Goal: Information Seeking & Learning: Check status

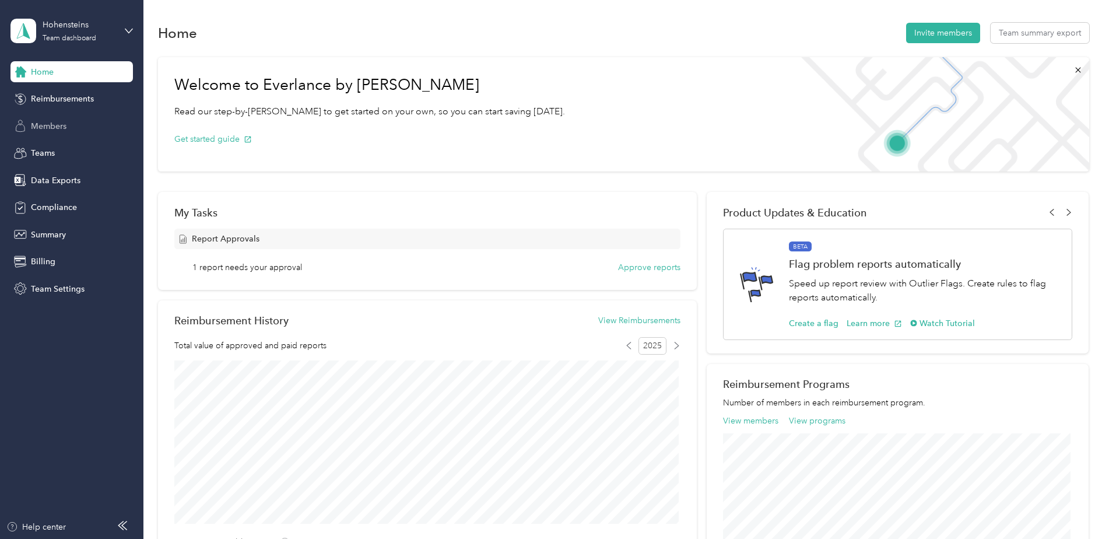
click at [49, 125] on span "Members" at bounding box center [49, 126] width 36 height 12
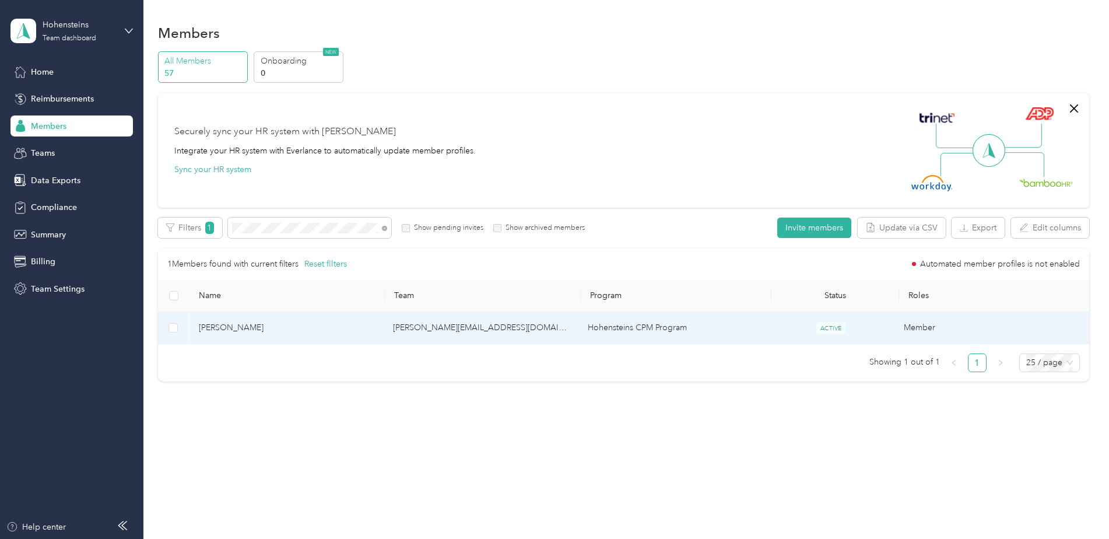
click at [225, 328] on span "[PERSON_NAME]" at bounding box center [287, 327] width 176 height 13
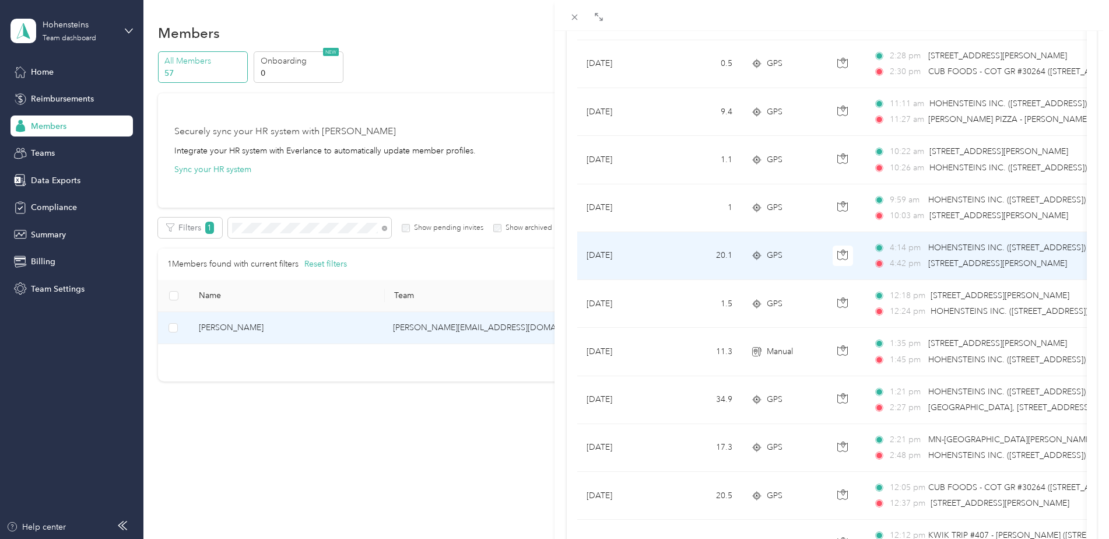
scroll to position [525, 0]
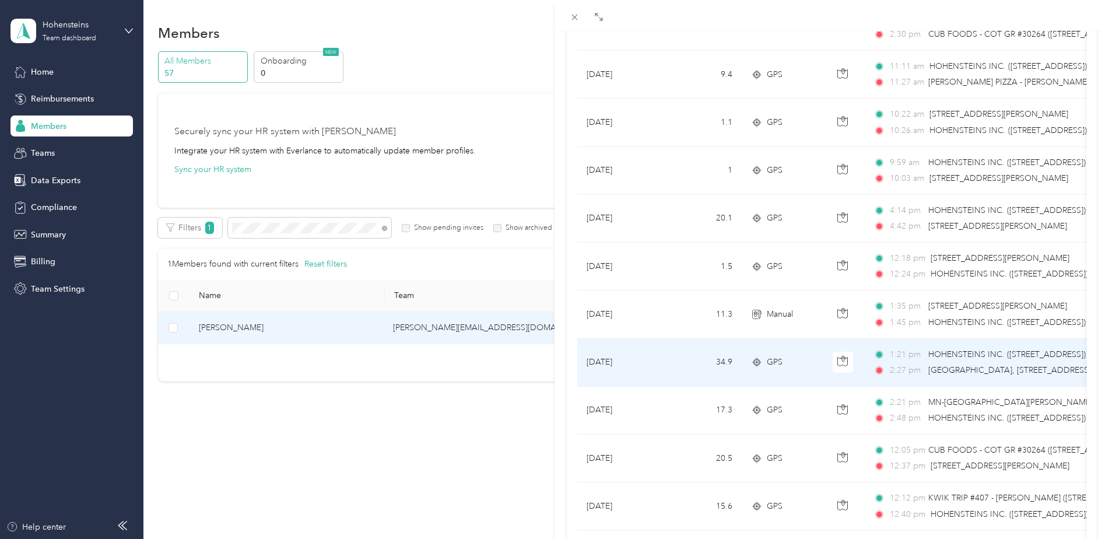
click at [674, 356] on td "34.9" at bounding box center [703, 363] width 77 height 48
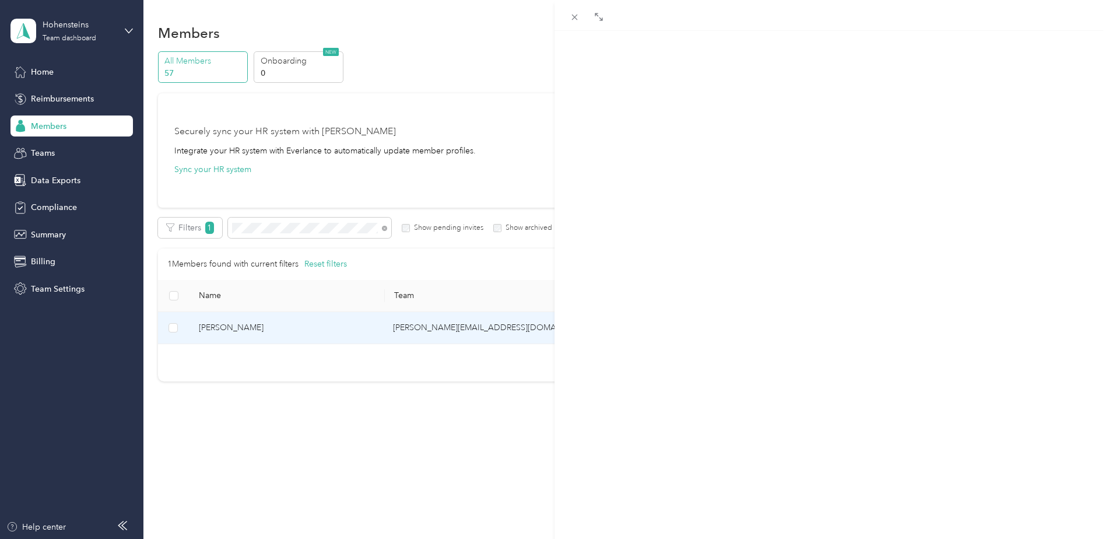
scroll to position [134, 0]
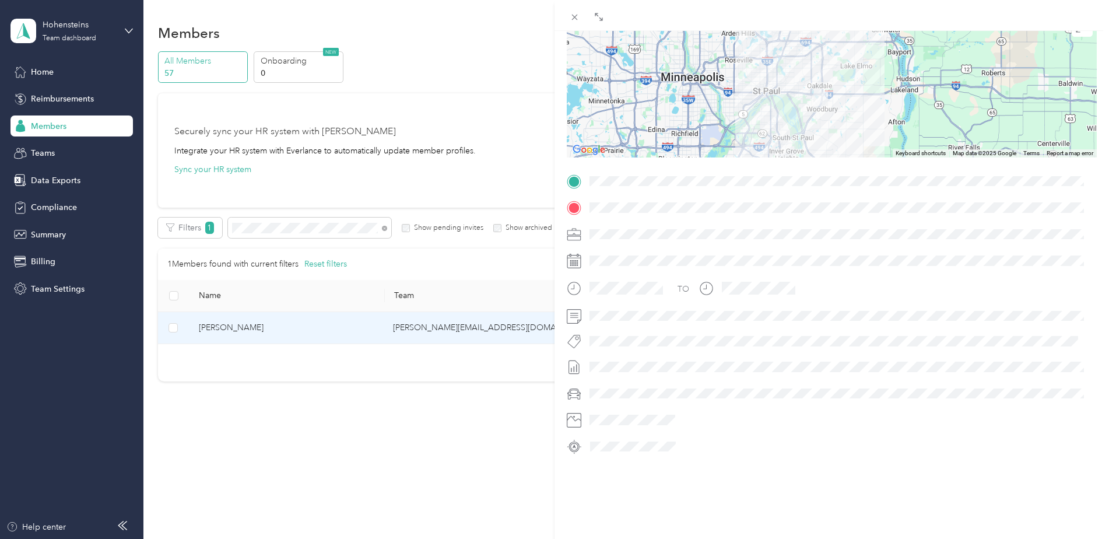
drag, startPoint x: 829, startPoint y: 68, endPoint x: 797, endPoint y: 125, distance: 65.3
click at [797, 125] on div at bounding box center [832, 85] width 530 height 146
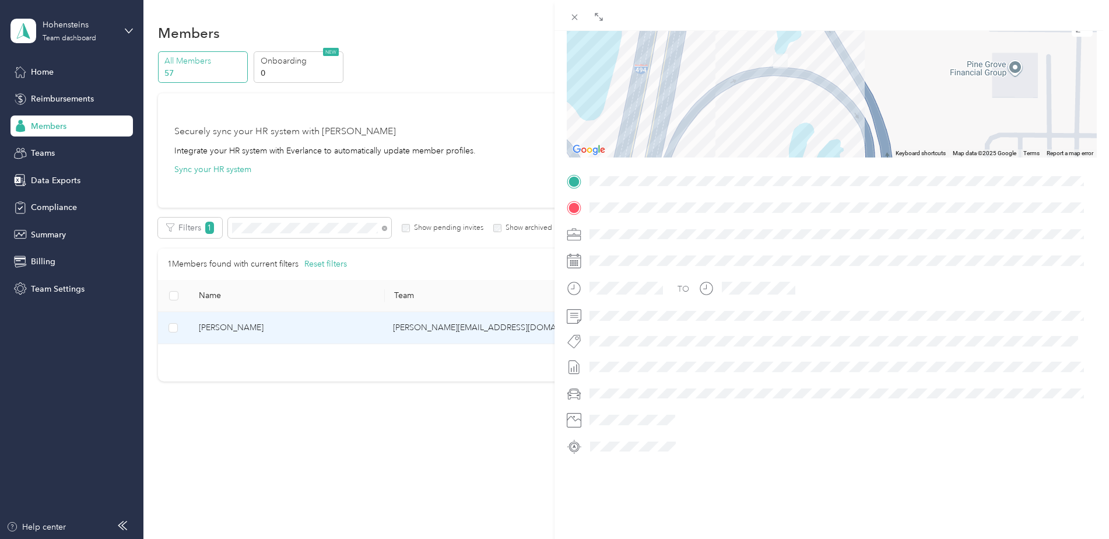
drag, startPoint x: 695, startPoint y: 75, endPoint x: 818, endPoint y: 84, distance: 123.4
click at [818, 84] on div at bounding box center [832, 85] width 530 height 146
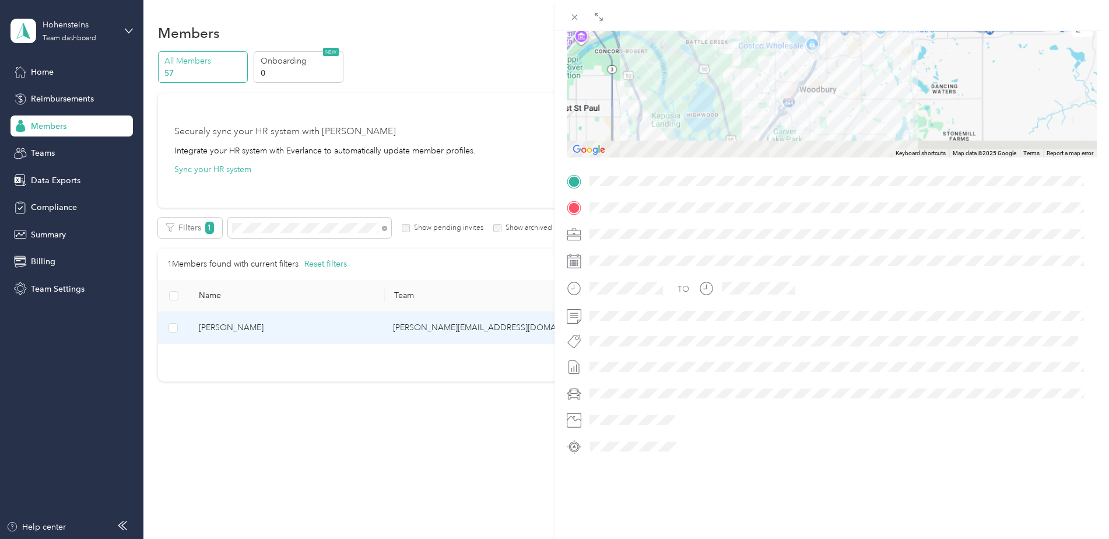
drag, startPoint x: 797, startPoint y: 94, endPoint x: 807, endPoint y: 30, distance: 64.9
click at [807, 30] on div "BACK [PERSON_NAME] Trips Trip details Trip details This trip cannot be edited b…" at bounding box center [832, 285] width 555 height 570
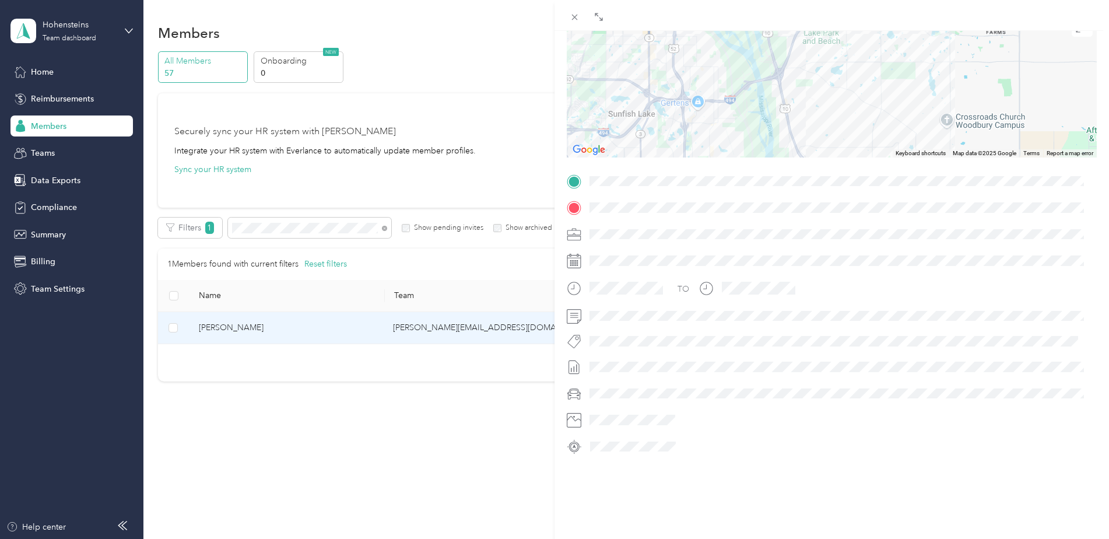
drag, startPoint x: 778, startPoint y: 87, endPoint x: 818, endPoint y: 3, distance: 93.1
click at [818, 3] on div "BACK [PERSON_NAME] Trips Trip details Trip details This trip cannot be edited b…" at bounding box center [832, 285] width 555 height 570
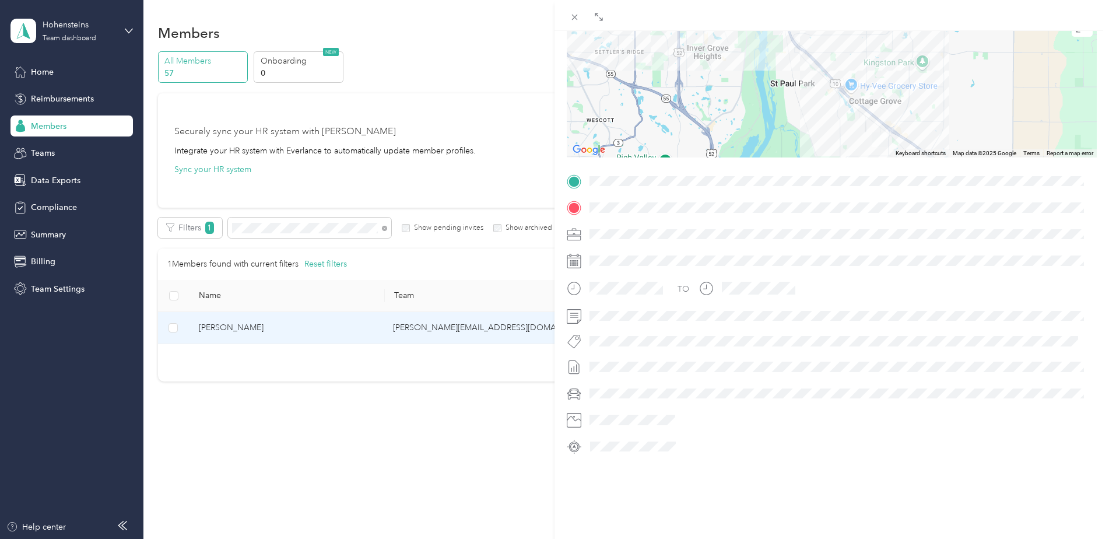
drag, startPoint x: 783, startPoint y: 122, endPoint x: 773, endPoint y: 3, distance: 120.0
click at [773, 3] on div "BACK [PERSON_NAME] Trips Trip details Trip details This trip cannot be edited b…" at bounding box center [832, 285] width 555 height 570
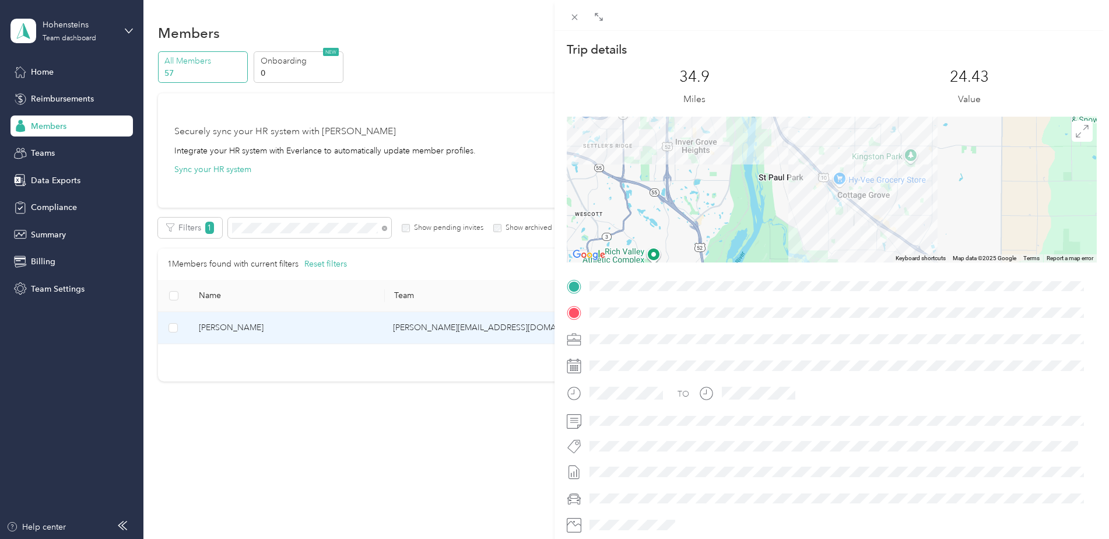
scroll to position [0, 0]
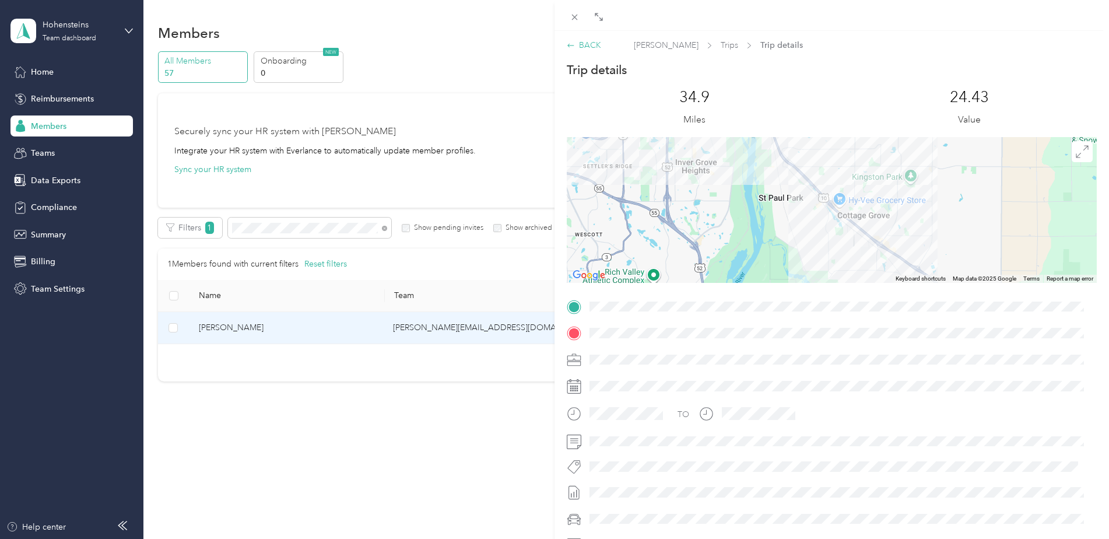
click at [589, 50] on div "BACK" at bounding box center [584, 45] width 34 height 12
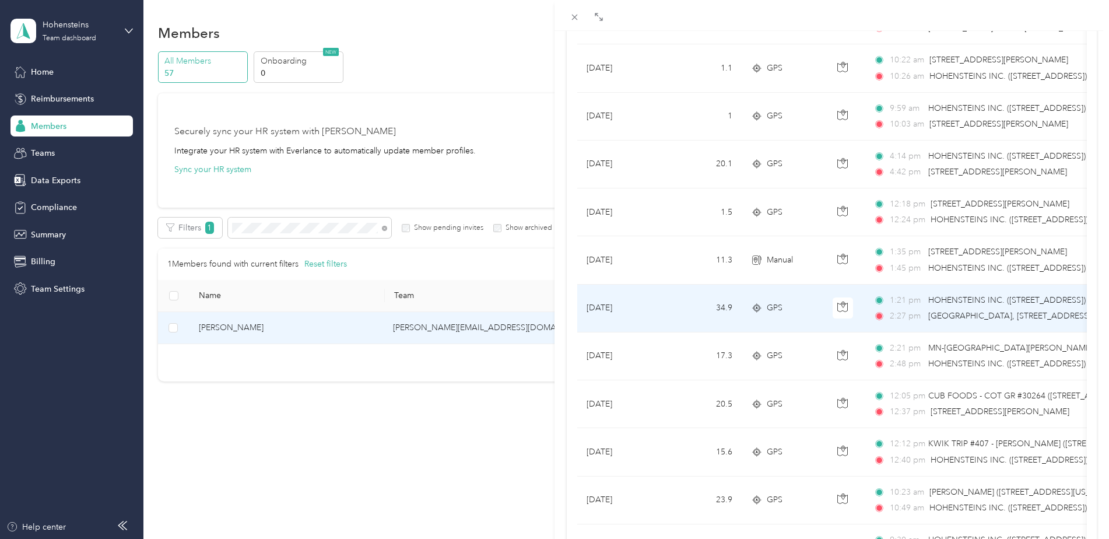
scroll to position [583, 0]
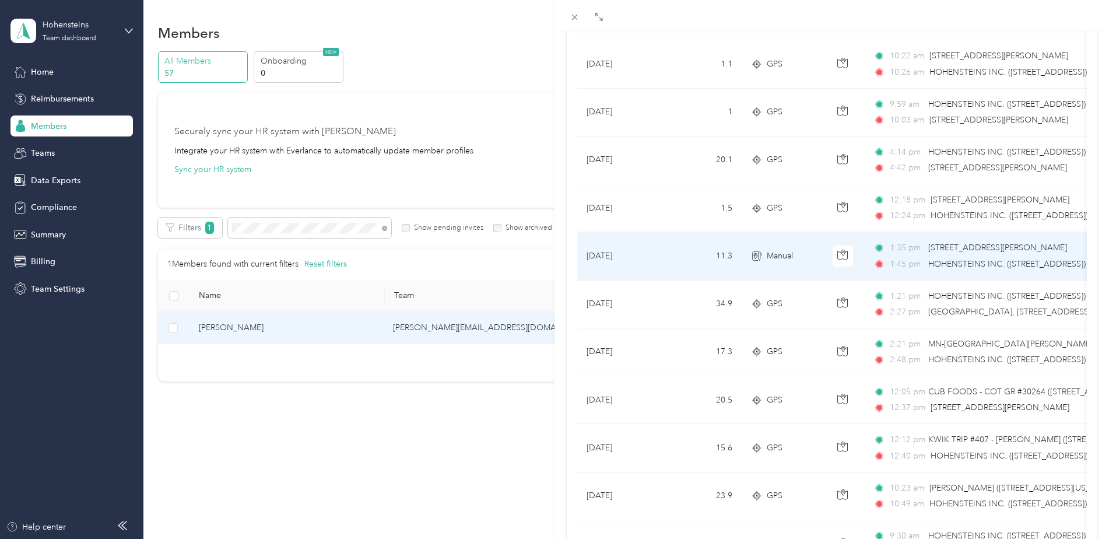
click at [680, 253] on td "11.3" at bounding box center [703, 256] width 77 height 48
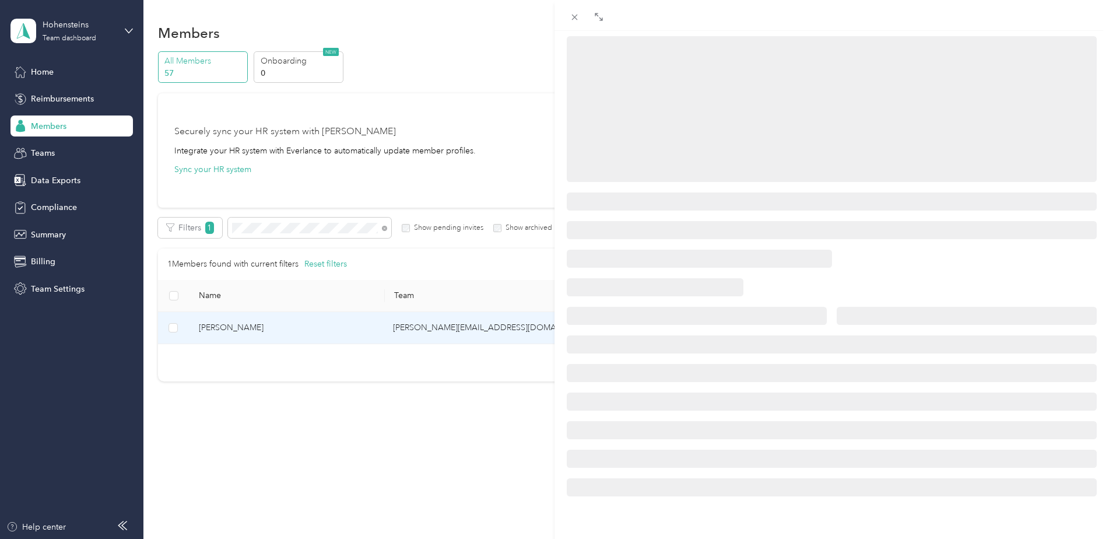
scroll to position [134, 0]
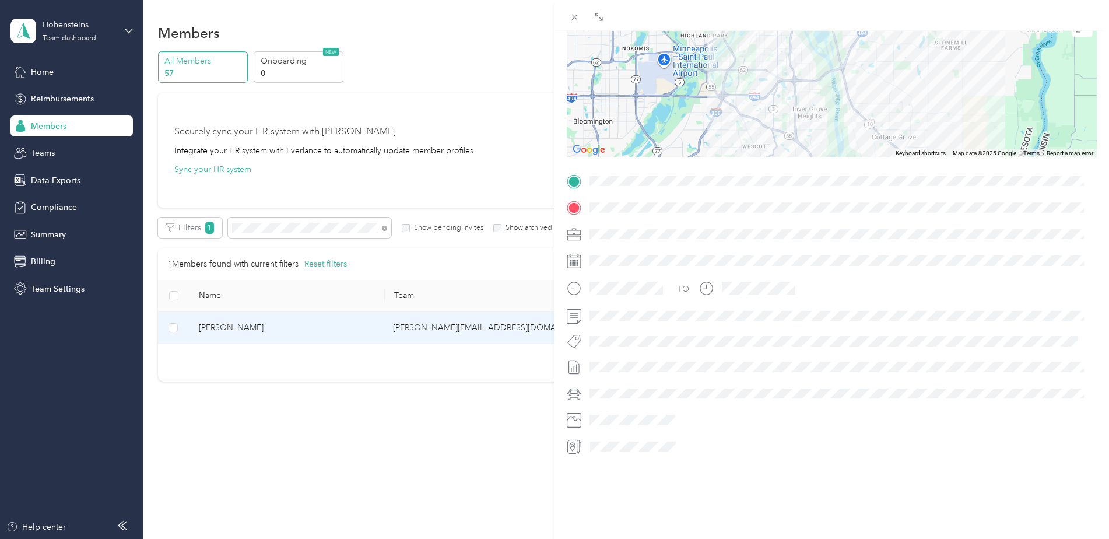
drag, startPoint x: 768, startPoint y: 41, endPoint x: 774, endPoint y: 72, distance: 31.6
click at [774, 72] on div at bounding box center [832, 85] width 530 height 146
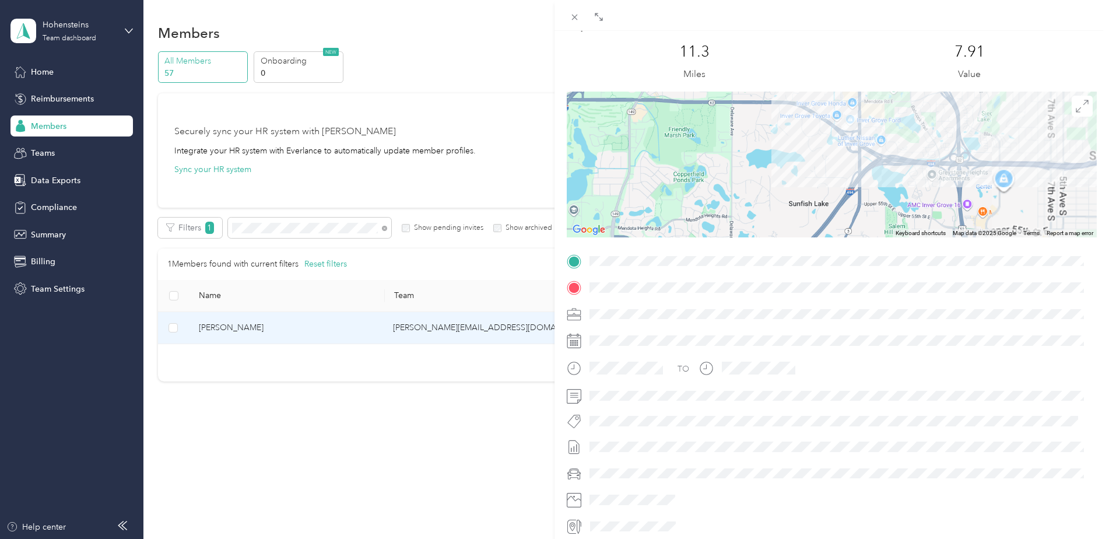
scroll to position [0, 0]
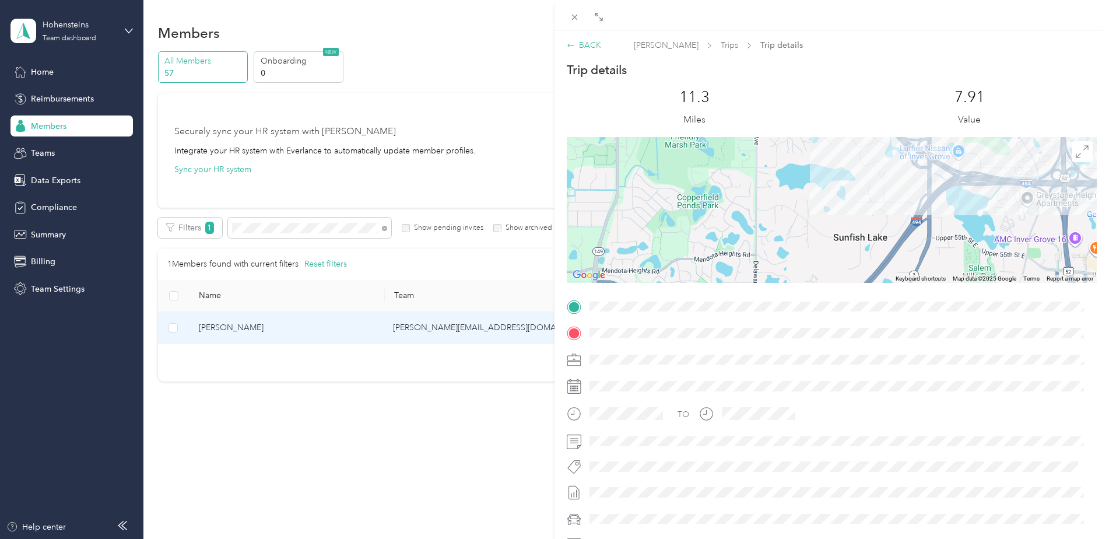
click at [594, 40] on div "BACK" at bounding box center [584, 45] width 34 height 12
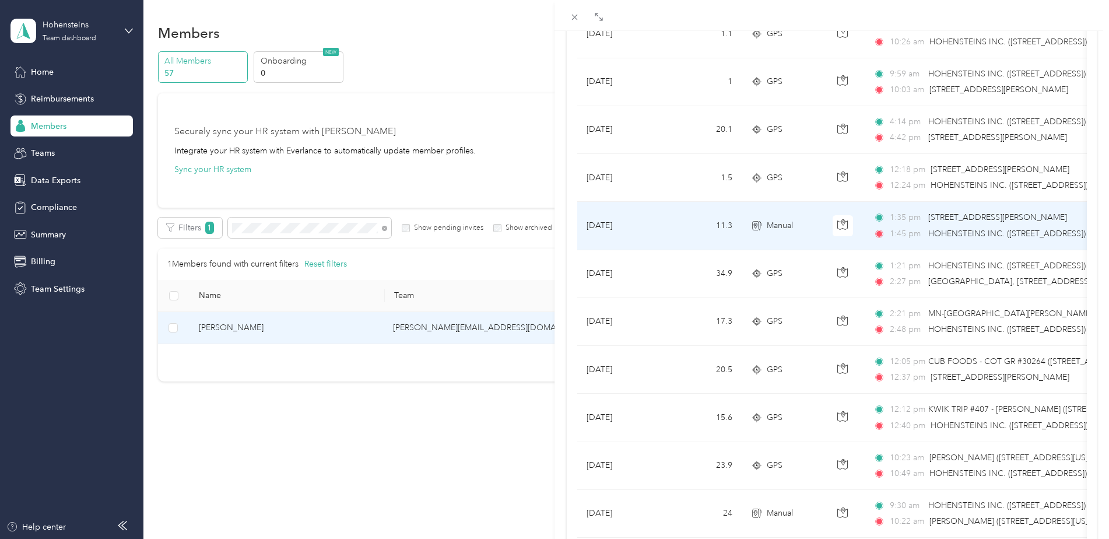
scroll to position [642, 0]
